Goal: Navigation & Orientation: Find specific page/section

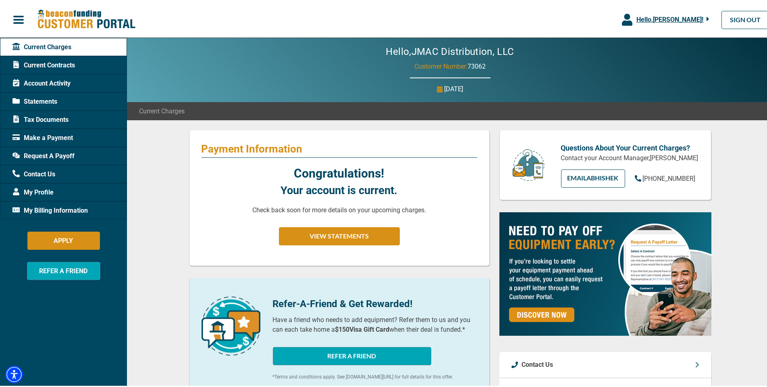
click at [41, 113] on span "Tax Documents" at bounding box center [41, 118] width 56 height 10
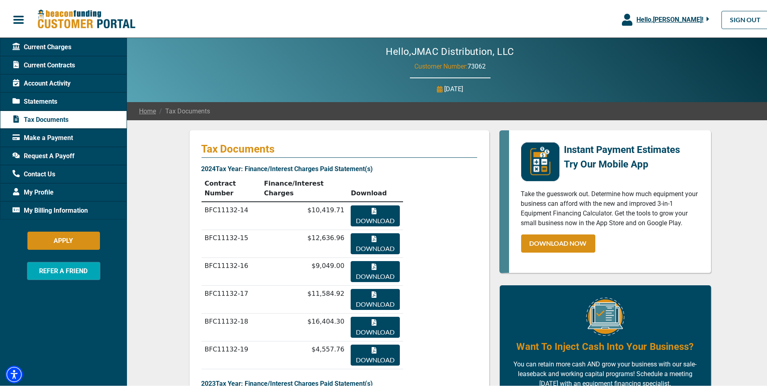
click at [46, 94] on div "Statements" at bounding box center [63, 100] width 127 height 18
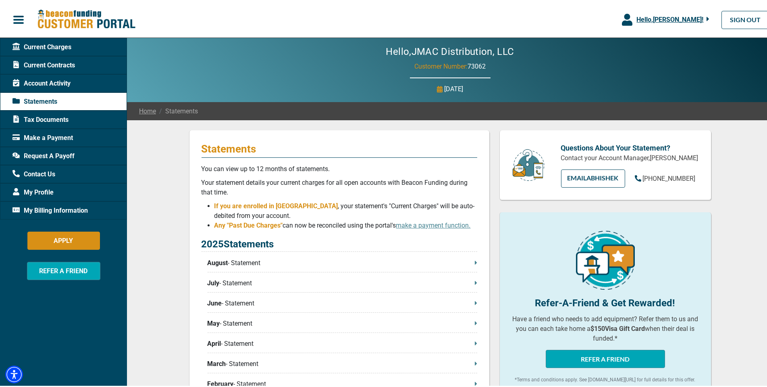
click at [38, 66] on span "Current Contracts" at bounding box center [44, 64] width 63 height 10
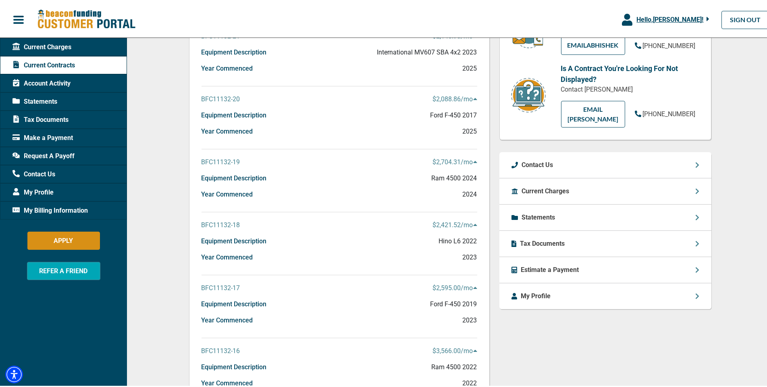
scroll to position [133, 0]
click at [219, 161] on p "BFC11132-19" at bounding box center [221, 160] width 39 height 10
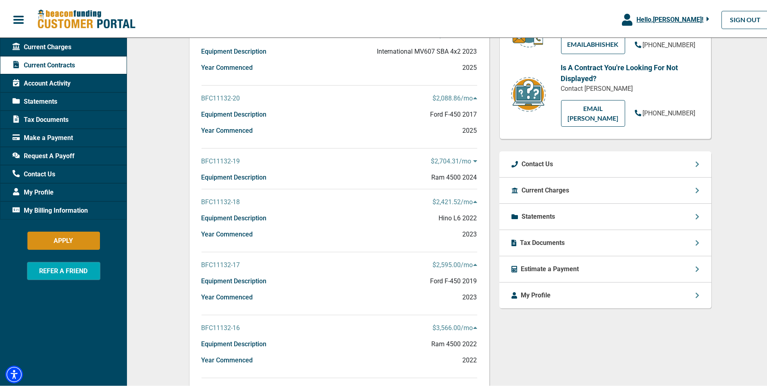
click at [219, 161] on p "BFC11132-19" at bounding box center [221, 160] width 39 height 10
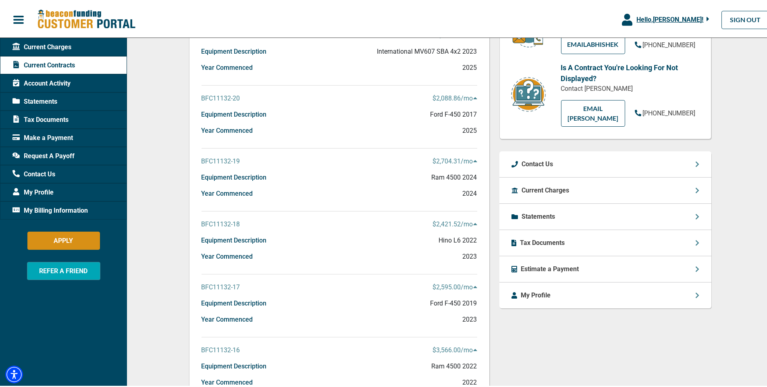
click at [44, 116] on span "Tax Documents" at bounding box center [41, 118] width 56 height 10
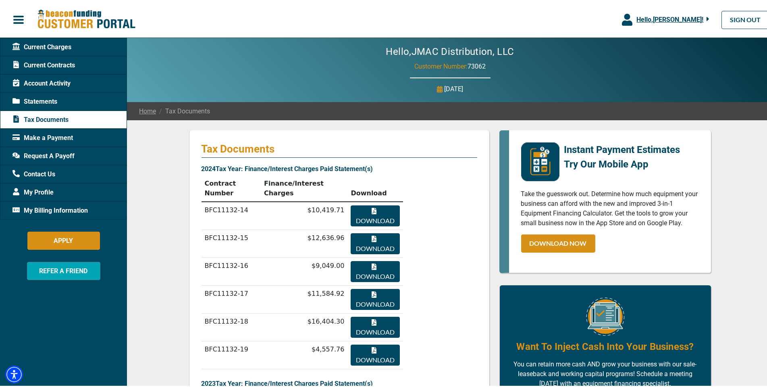
click at [53, 94] on div "Statements" at bounding box center [63, 100] width 127 height 18
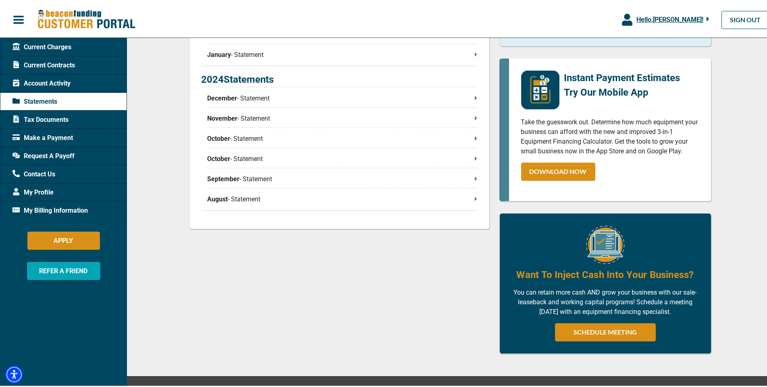
scroll to position [393, 0]
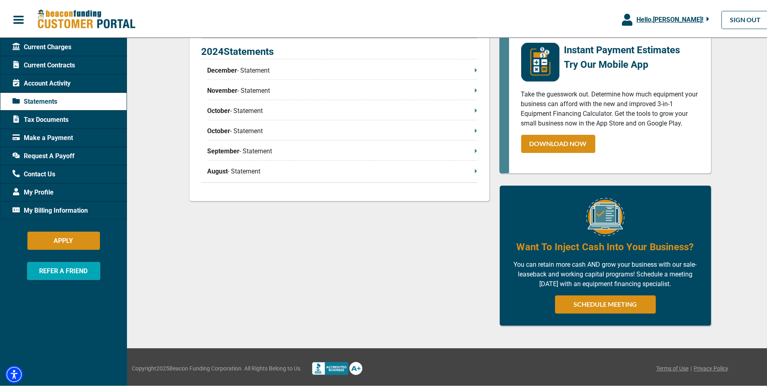
click at [54, 153] on span "Request A Payoff" at bounding box center [44, 155] width 62 height 10
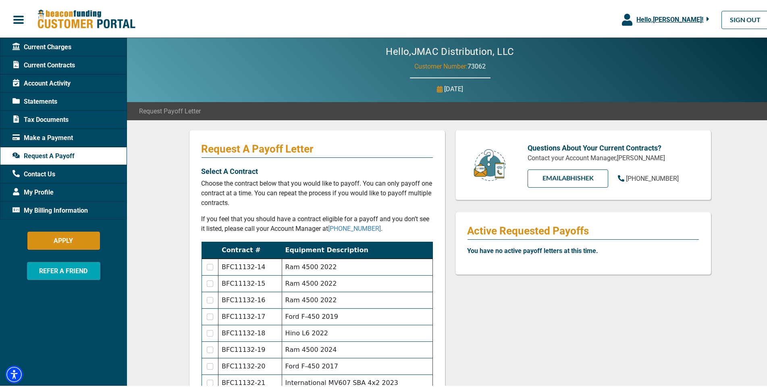
click at [42, 74] on div "Account Activity" at bounding box center [63, 82] width 127 height 18
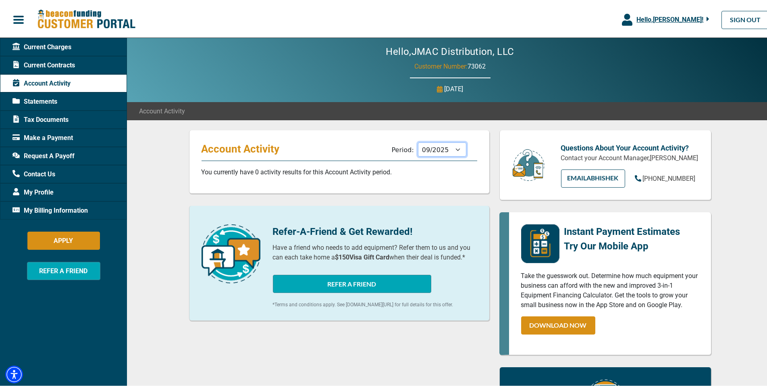
click at [446, 148] on select "10/2025 09/2025 08/2025 07/2025 06/2025 05/2025 04/2025 03/2025 02/2025 01/2025…" at bounding box center [442, 148] width 48 height 14
select select "10/2024"
click at [418, 141] on select "10/2025 09/2025 08/2025 07/2025 06/2025 05/2025 04/2025 03/2025 02/2025 01/2025…" at bounding box center [442, 148] width 48 height 14
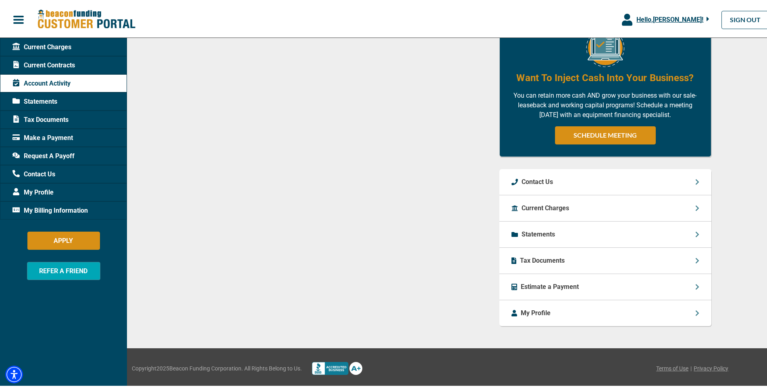
scroll to position [359, 0]
click at [544, 260] on p "Tax Documents" at bounding box center [543, 259] width 45 height 10
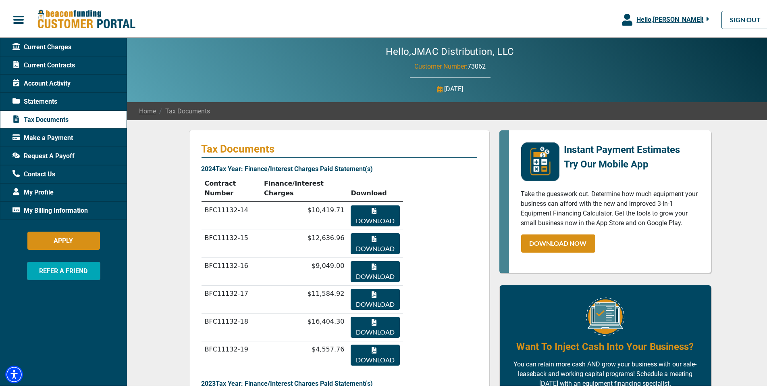
click at [58, 48] on span "Current Charges" at bounding box center [42, 46] width 59 height 10
